Goal: Check status: Check status

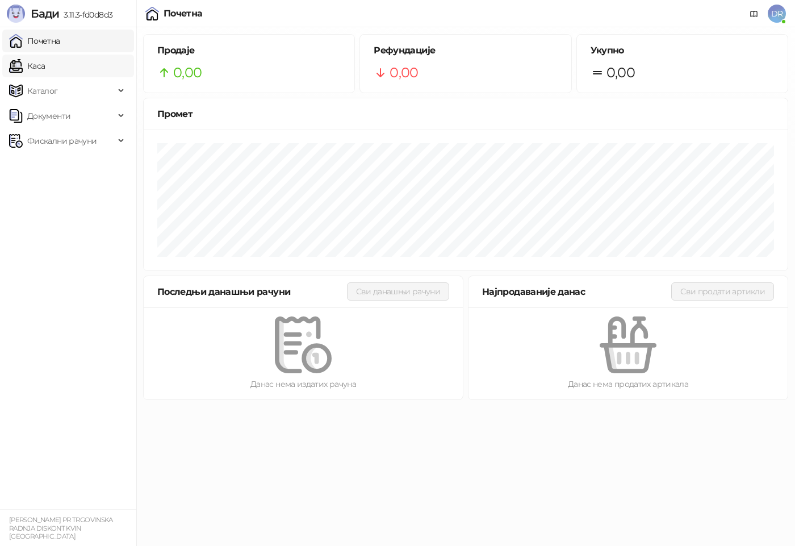
click at [45, 62] on link "Каса" at bounding box center [27, 66] width 36 height 23
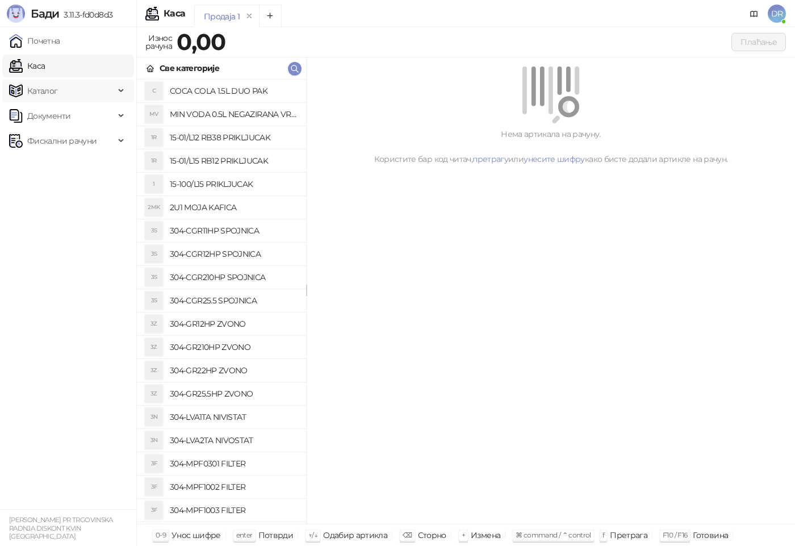
click at [108, 91] on span "Каталог" at bounding box center [62, 91] width 106 height 23
click at [111, 189] on span "Документи" at bounding box center [62, 193] width 106 height 23
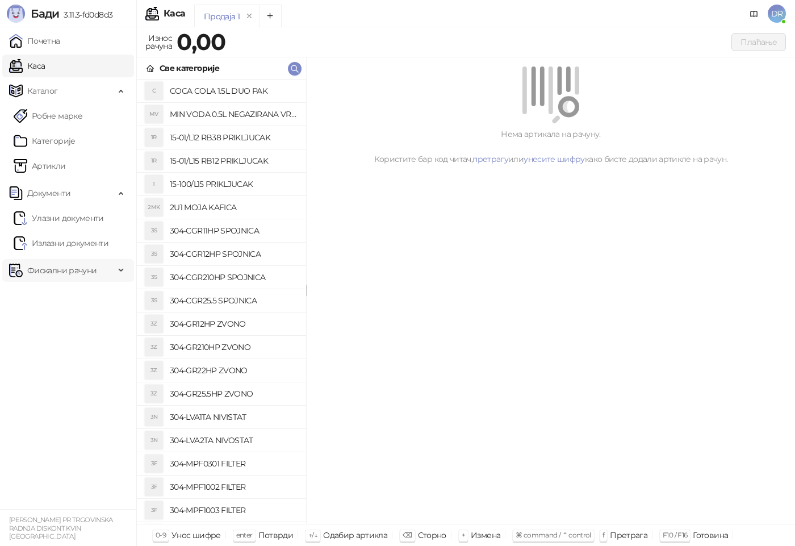
click at [117, 269] on div "Фискални рачуни" at bounding box center [68, 270] width 132 height 23
click at [90, 296] on link "Издати рачуни" at bounding box center [52, 295] width 76 height 23
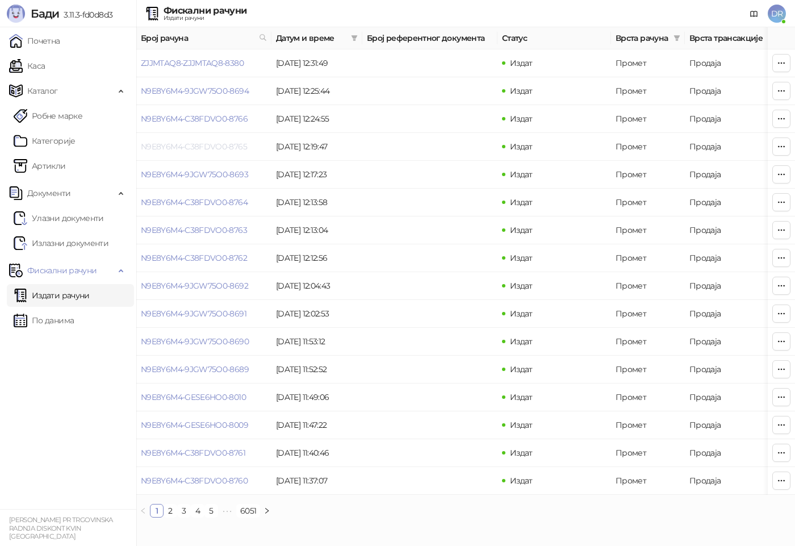
click at [190, 149] on link "N9E8Y6M4-C38FDVO0-8765" at bounding box center [194, 146] width 106 height 10
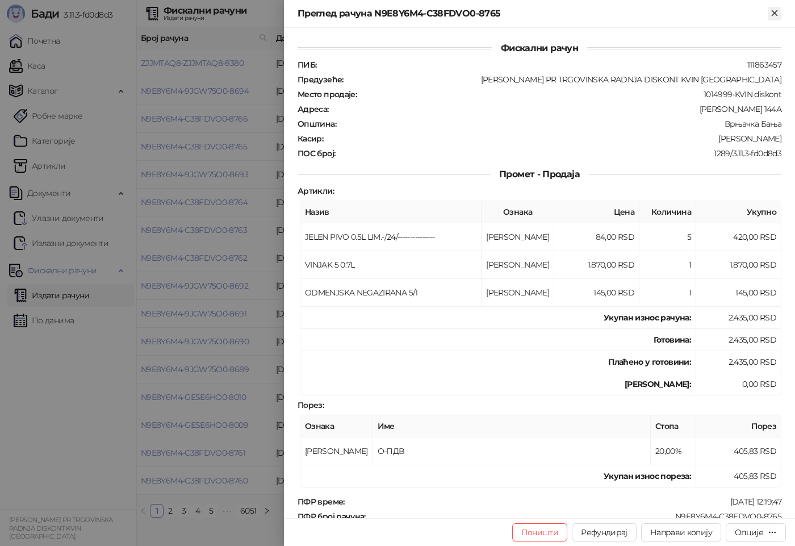
click at [775, 11] on icon "Close" at bounding box center [775, 13] width 10 height 10
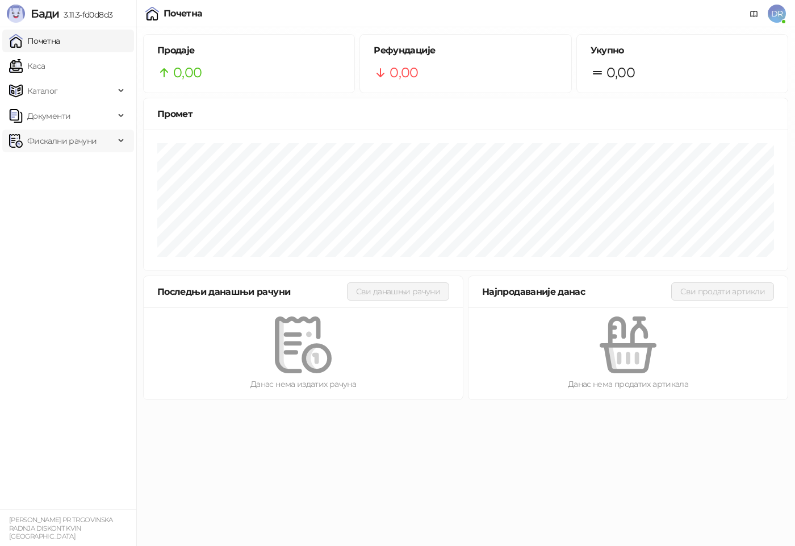
click at [65, 143] on span "Фискални рачуни" at bounding box center [61, 141] width 69 height 23
click at [46, 166] on link "Издати рачуни" at bounding box center [52, 165] width 76 height 23
